Goal: Task Accomplishment & Management: Complete application form

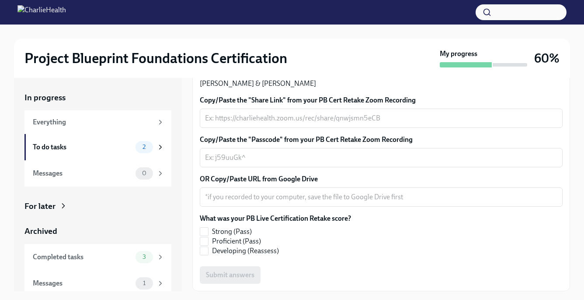
scroll to position [205, 0]
click at [263, 123] on textarea "Copy/Paste the "Share Link" from your PB Cert Retake Zoom Recording" at bounding box center [381, 118] width 353 height 10
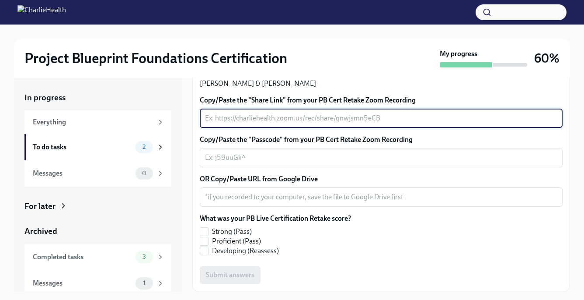
paste textarea "[URL][DOMAIN_NAME] Passcode: sUK!2J1b"
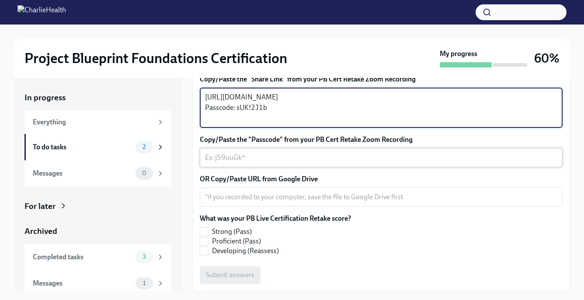
scroll to position [16, 0]
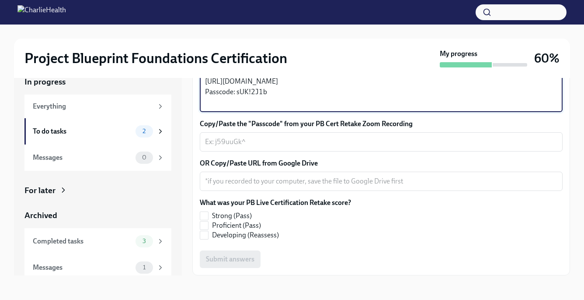
type textarea "[URL][DOMAIN_NAME] Passcode: sUK!2J1b"
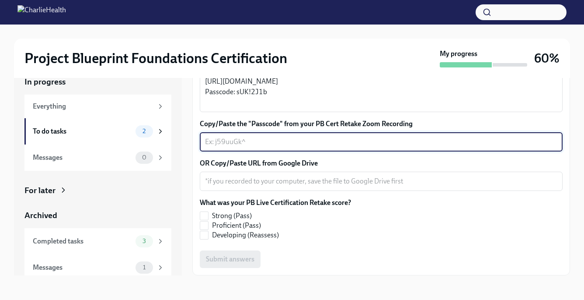
click at [256, 140] on textarea "Copy/Paste the "Passcode" from your PB Cert Retake Zoom Recording" at bounding box center [381, 141] width 353 height 10
paste textarea "878 8059 4996"
type textarea "878 8059 4996"
click at [217, 216] on span "Strong (Pass)" at bounding box center [232, 216] width 40 height 10
click at [208, 216] on input "Strong (Pass)" at bounding box center [204, 216] width 8 height 8
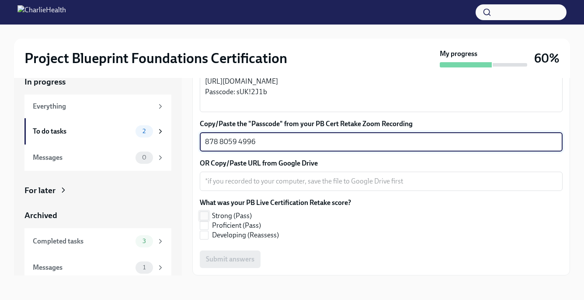
checkbox input "true"
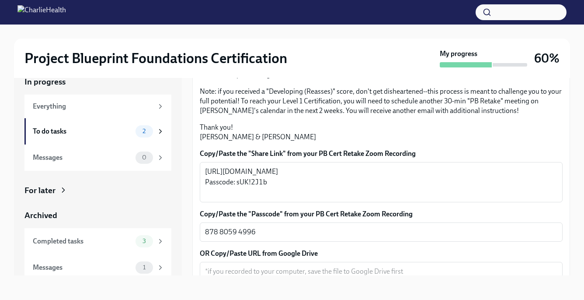
scroll to position [289, 0]
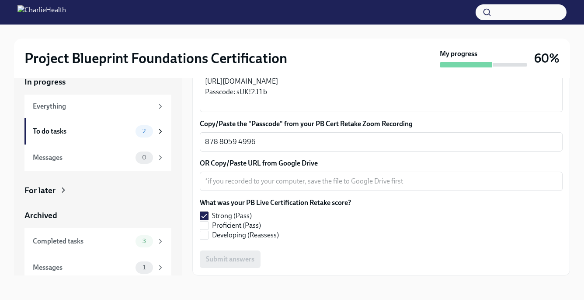
click at [262, 246] on div "Copy/Paste the "Share Link" from your PB Cert Retake Zoom Recording [URL][DOMAI…" at bounding box center [381, 163] width 363 height 209
click at [270, 175] on div "x ​" at bounding box center [381, 180] width 363 height 19
click at [243, 248] on div "Copy/Paste the "Share Link" from your PB Cert Retake Zoom Recording [URL][DOMAI…" at bounding box center [381, 163] width 363 height 209
click at [263, 189] on div "x ​" at bounding box center [381, 180] width 363 height 19
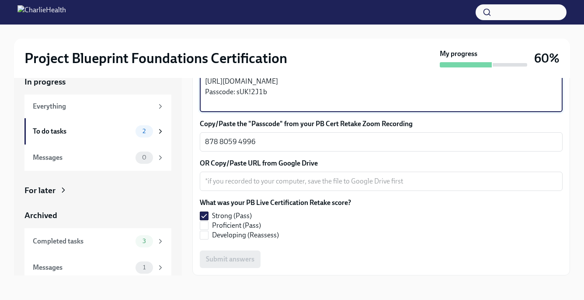
drag, startPoint x: 272, startPoint y: 102, endPoint x: 203, endPoint y: 74, distance: 74.7
click at [203, 73] on div "Project Blueprint Foundations Certification My progress 60% In progress Everyth…" at bounding box center [292, 154] width 584 height 291
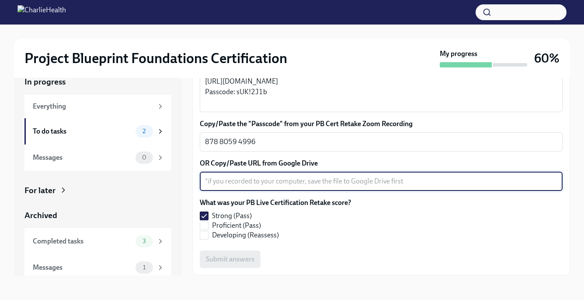
click at [235, 179] on textarea "OR Copy/Paste URL from Google Drive" at bounding box center [381, 181] width 353 height 10
paste textarea "[URL][DOMAIN_NAME] Passcode: sUK!2J1b"
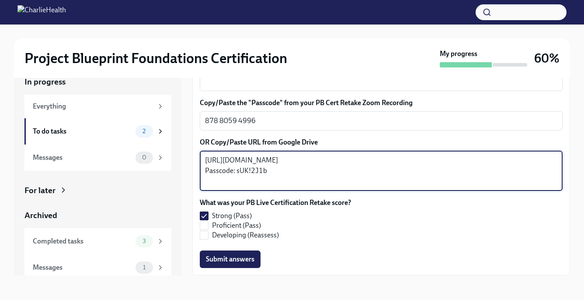
type textarea "[URL][DOMAIN_NAME] Passcode: sUK!2J1b"
click at [245, 264] on button "Submit answers" at bounding box center [230, 258] width 61 height 17
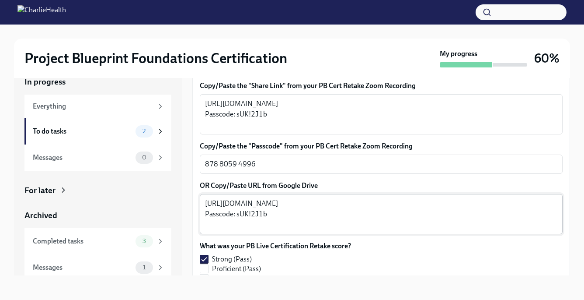
scroll to position [0, 0]
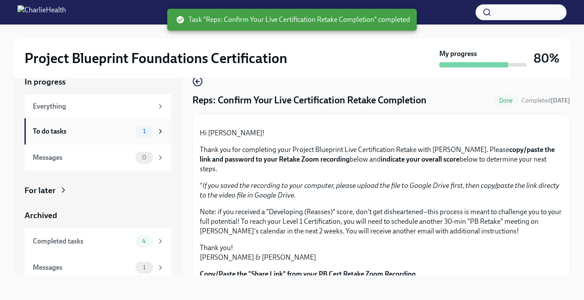
click at [140, 133] on span "1" at bounding box center [144, 131] width 13 height 7
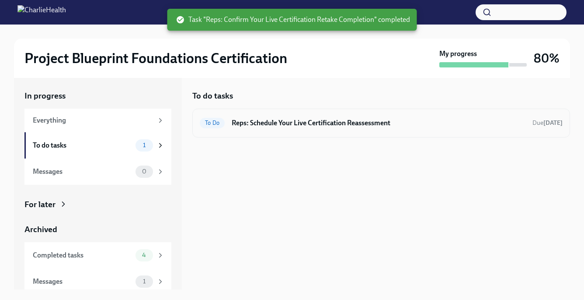
click at [226, 124] on div "To Do Reps: Schedule Your Live Certification Reassessment Due [DATE]" at bounding box center [381, 123] width 363 height 14
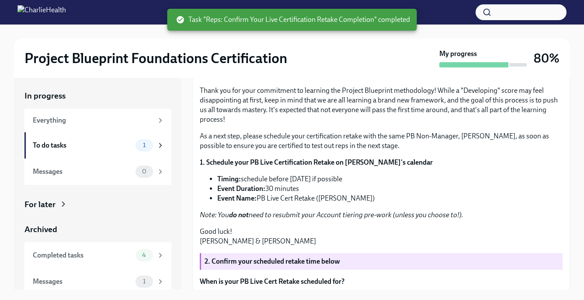
scroll to position [189, 0]
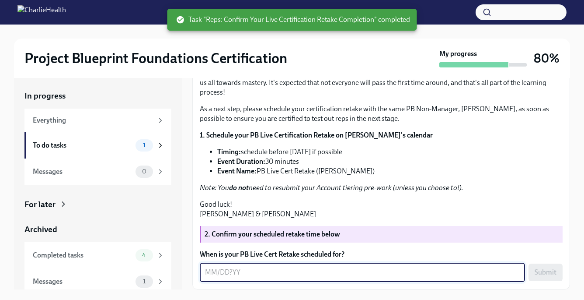
click at [247, 267] on textarea "When is your PB Live Cert Retake scheduled for?" at bounding box center [362, 272] width 315 height 10
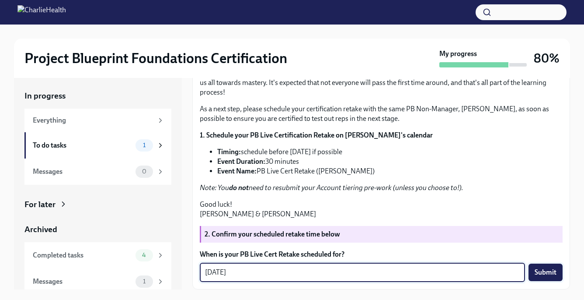
type textarea "[DATE]"
click at [538, 269] on span "Submit" at bounding box center [546, 272] width 22 height 9
